Goal: Information Seeking & Learning: Learn about a topic

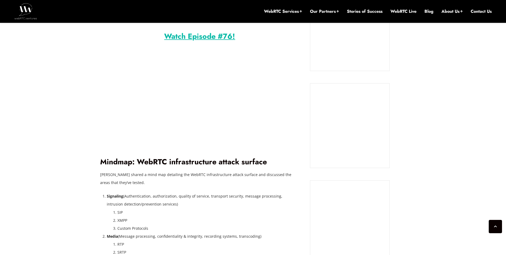
scroll to position [474, 0]
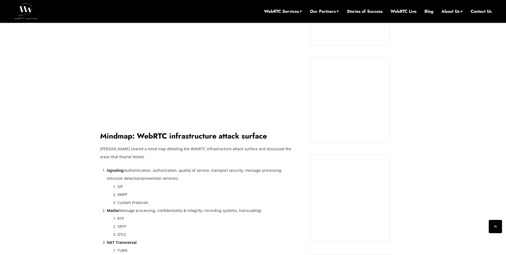
click at [149, 179] on li "Signaling (Authentication, authorization, quality of service, transport securit…" at bounding box center [203, 186] width 193 height 40
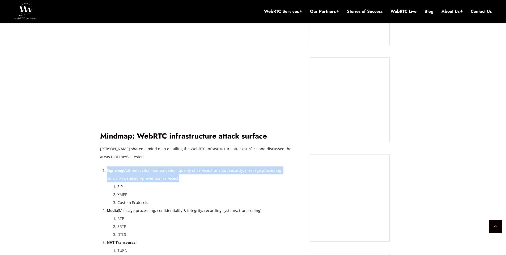
click at [149, 179] on li "Signaling (Authentication, authorization, quality of service, transport securit…" at bounding box center [203, 186] width 193 height 40
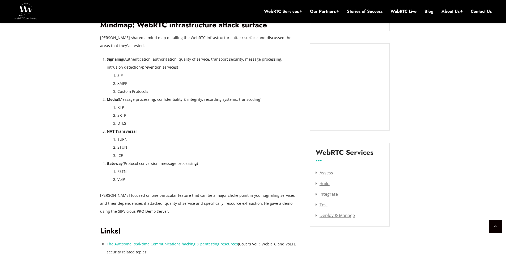
scroll to position [578, 0]
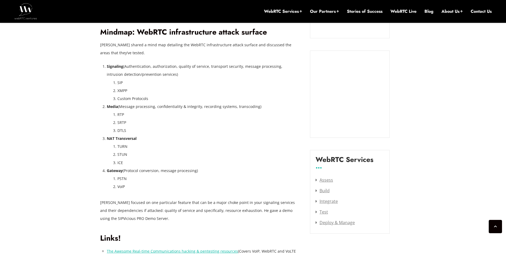
click at [117, 66] on strong "Signaling" at bounding box center [115, 66] width 16 height 5
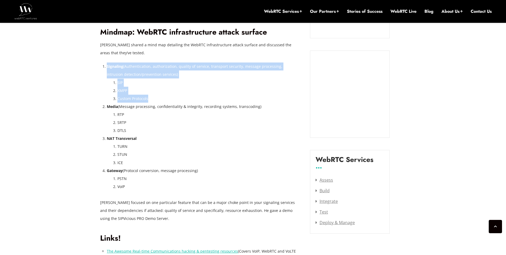
drag, startPoint x: 117, startPoint y: 66, endPoint x: 138, endPoint y: 101, distance: 41.0
click at [138, 101] on li "Signaling (Authentication, authorization, quality of service, transport securit…" at bounding box center [203, 82] width 193 height 40
click at [138, 101] on li "Custom Protocols" at bounding box center [208, 99] width 182 height 8
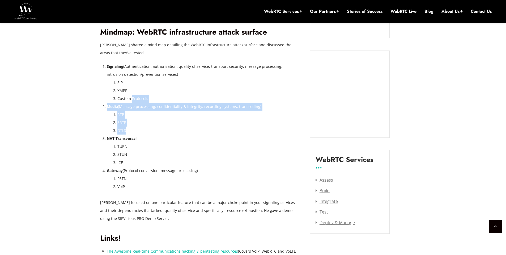
drag, startPoint x: 138, startPoint y: 101, endPoint x: 137, endPoint y: 134, distance: 32.7
click at [137, 134] on ol "Signaling (Authentication, authorization, quality of service, transport securit…" at bounding box center [203, 126] width 193 height 128
click at [137, 134] on li "DTLS" at bounding box center [208, 131] width 182 height 8
drag, startPoint x: 137, startPoint y: 134, endPoint x: 106, endPoint y: 106, distance: 42.2
click at [107, 106] on li "Media (Message processing, confidentiality & integrity, recording systems, tran…" at bounding box center [203, 119] width 193 height 32
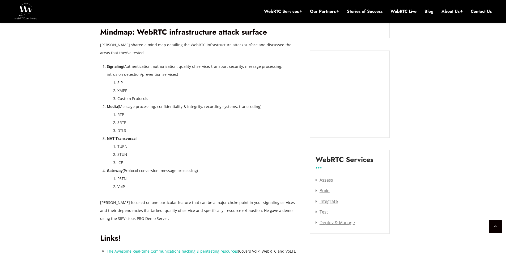
click at [107, 106] on li "Media (Message processing, confidentiality & integrity, recording systems, tran…" at bounding box center [203, 119] width 193 height 32
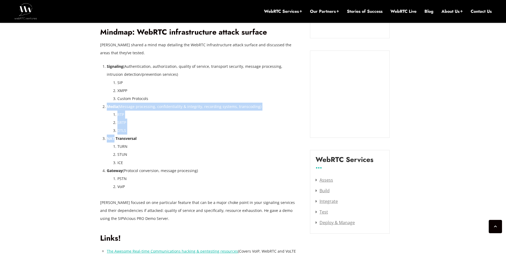
drag, startPoint x: 106, startPoint y: 106, endPoint x: 125, endPoint y: 135, distance: 34.8
click at [125, 135] on ol "Signaling (Authentication, authorization, quality of service, transport securit…" at bounding box center [203, 126] width 193 height 128
click at [125, 135] on li "NAT Transversal TURN STUN ICE" at bounding box center [203, 150] width 193 height 32
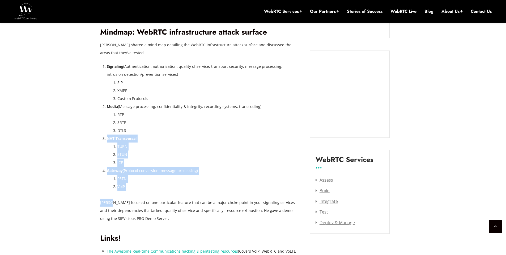
drag, startPoint x: 125, startPoint y: 135, endPoint x: 150, endPoint y: 193, distance: 63.6
click at [150, 193] on div "On [DATE], [PERSON_NAME] welcomed [PERSON_NAME] to WebRTC Live to talk about th…" at bounding box center [199, 146] width 199 height 634
drag, startPoint x: 150, startPoint y: 193, endPoint x: 103, endPoint y: 138, distance: 72.8
click at [103, 138] on div "On [DATE], [PERSON_NAME] welcomed [PERSON_NAME] to WebRTC Live to talk about th…" at bounding box center [199, 146] width 199 height 634
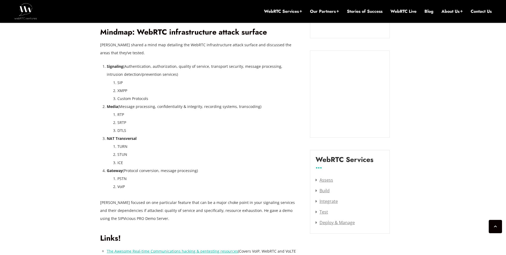
click at [107, 138] on li "NAT Transversal TURN STUN ICE" at bounding box center [203, 150] width 193 height 32
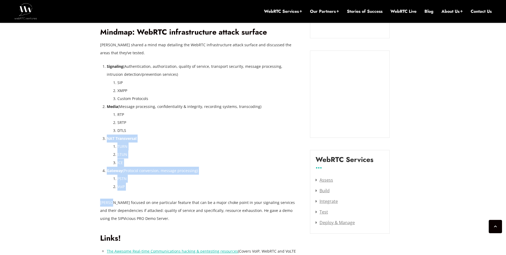
drag, startPoint x: 103, startPoint y: 138, endPoint x: 139, endPoint y: 197, distance: 69.7
click at [139, 197] on div "On [DATE], [PERSON_NAME] welcomed [PERSON_NAME] to WebRTC Live to talk about th…" at bounding box center [199, 146] width 199 height 634
drag, startPoint x: 139, startPoint y: 197, endPoint x: 112, endPoint y: 139, distance: 64.1
click at [112, 139] on div "On [DATE], [PERSON_NAME] welcomed [PERSON_NAME] to WebRTC Live to talk about th…" at bounding box center [199, 146] width 199 height 634
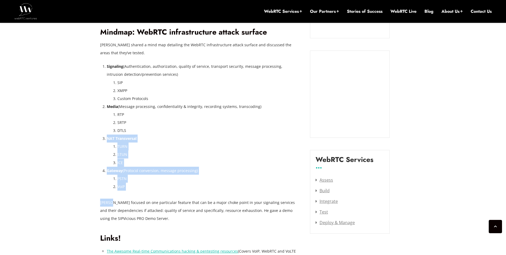
click at [112, 139] on strong "NAT Transversal" at bounding box center [122, 138] width 30 height 5
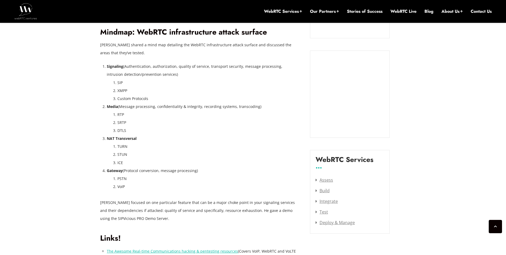
click at [154, 150] on li "TURN" at bounding box center [208, 146] width 182 height 8
